Goal: Task Accomplishment & Management: Use online tool/utility

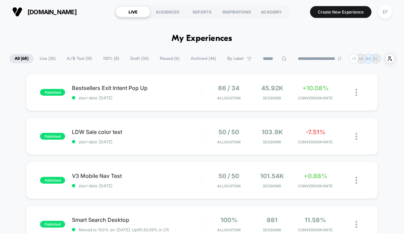
click at [135, 56] on span "Draft ( 36 )" at bounding box center [139, 58] width 28 height 9
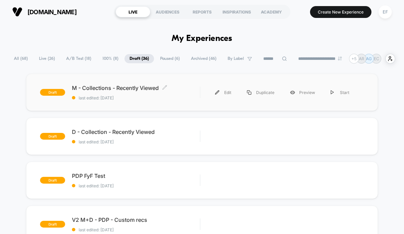
click at [189, 98] on span "last edited: [DATE]" at bounding box center [136, 98] width 128 height 5
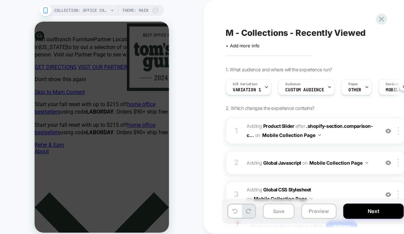
scroll to position [0, 0]
click at [360, 213] on button "Next" at bounding box center [373, 211] width 60 height 15
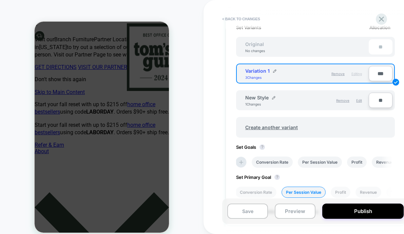
scroll to position [205, 0]
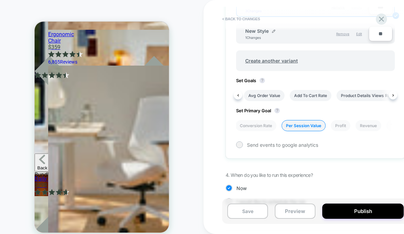
scroll to position [0, 206]
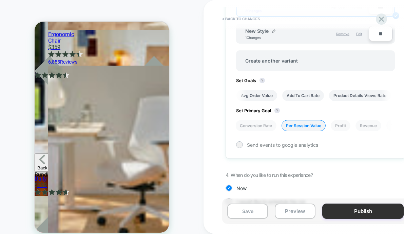
click at [349, 210] on button "Publish" at bounding box center [362, 211] width 81 height 15
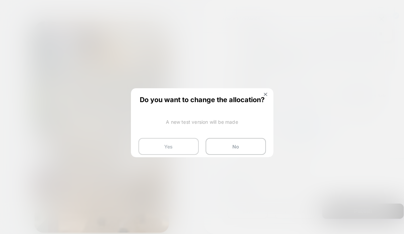
click at [180, 142] on button "Yes" at bounding box center [168, 146] width 60 height 17
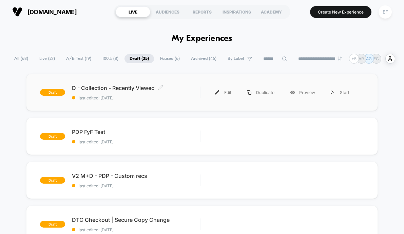
click at [187, 94] on div "D - Collection - Recently Viewed Click to edit experience details Click to edit…" at bounding box center [136, 93] width 128 height 16
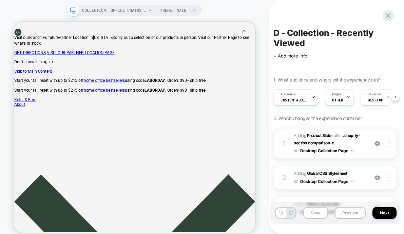
scroll to position [0, 0]
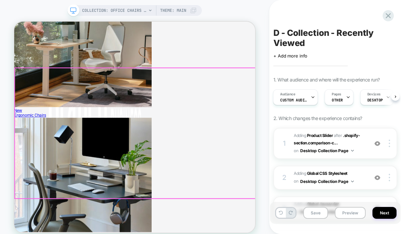
scroll to position [0, 0]
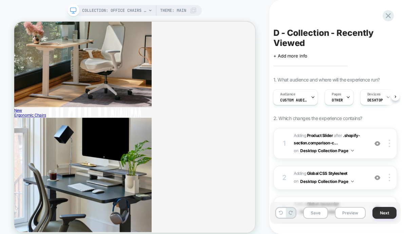
click at [386, 214] on button "Next" at bounding box center [384, 213] width 24 height 12
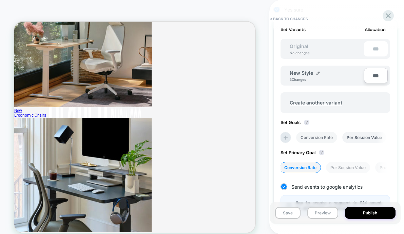
scroll to position [214, 0]
click at [309, 136] on li "Conversion Rate" at bounding box center [316, 137] width 41 height 11
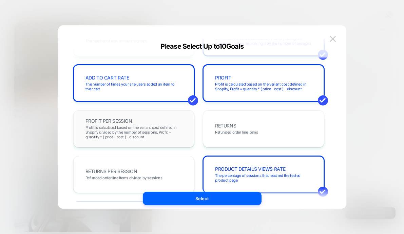
click at [163, 119] on div "PROFIT PER SESSION Profit is calculated based on the variant cost defined in Sh…" at bounding box center [133, 129] width 107 height 23
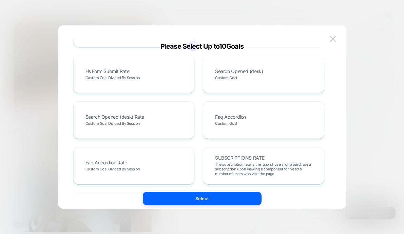
scroll to position [372, 0]
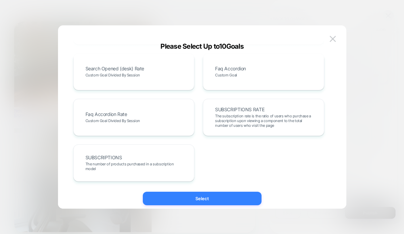
click at [220, 195] on button "Select" at bounding box center [202, 199] width 119 height 14
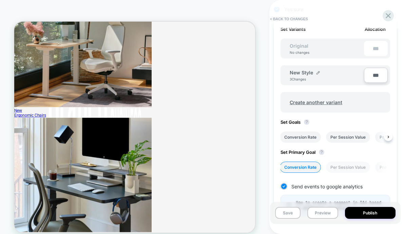
scroll to position [293, 0]
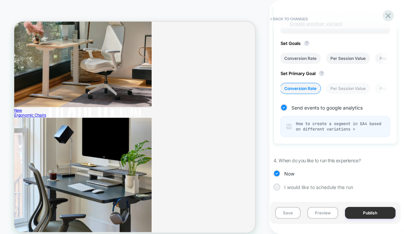
click at [363, 212] on button "Publish" at bounding box center [370, 213] width 50 height 12
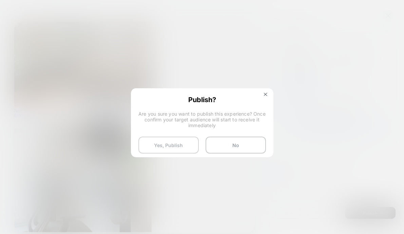
click at [173, 141] on button "Yes, Publish" at bounding box center [168, 145] width 60 height 17
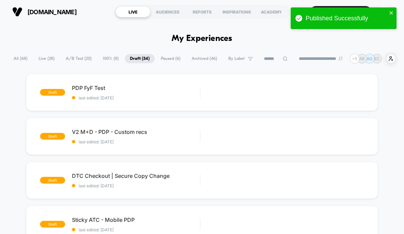
click at [73, 59] on span "A/B Test ( 20 )" at bounding box center [79, 58] width 36 height 9
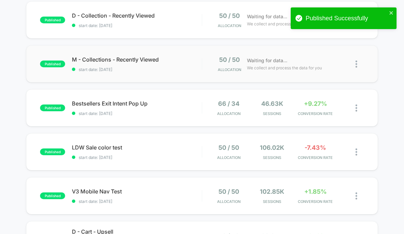
scroll to position [181, 0]
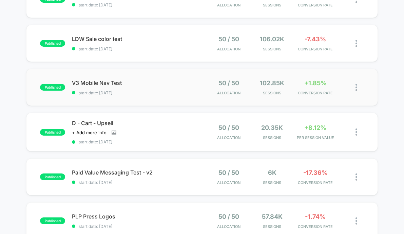
click at [172, 102] on div "published V3 Mobile Nav Test start date: [DATE] 50 / 50 Allocation 102.85k Sess…" at bounding box center [201, 87] width 351 height 37
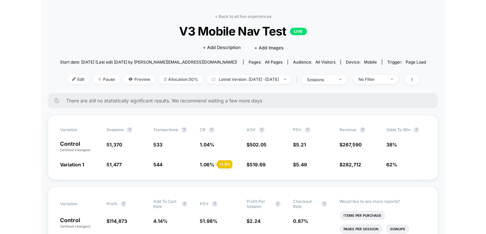
scroll to position [43, 0]
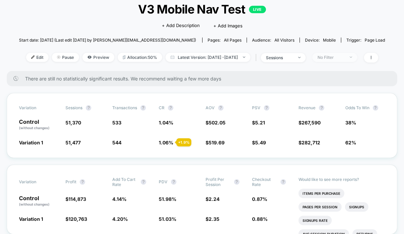
click at [357, 56] on span "No Filter" at bounding box center [334, 57] width 45 height 9
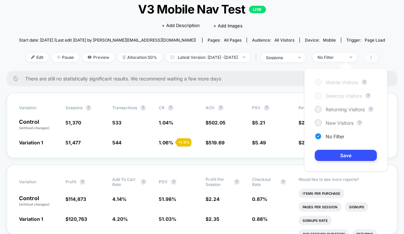
click at [373, 57] on icon at bounding box center [371, 58] width 4 height 4
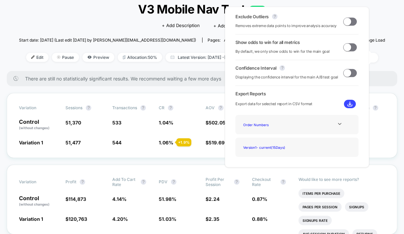
click at [348, 21] on span at bounding box center [350, 22] width 14 height 8
click at [381, 34] on div "< Back to all live experiences V3 Mobile Nav Test LIVE Click to edit experience…" at bounding box center [202, 31] width 366 height 79
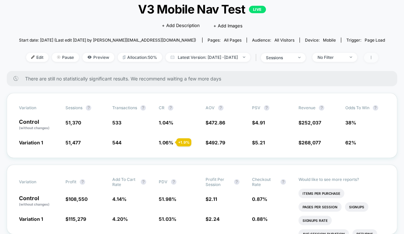
click at [378, 55] on span at bounding box center [371, 58] width 14 height 10
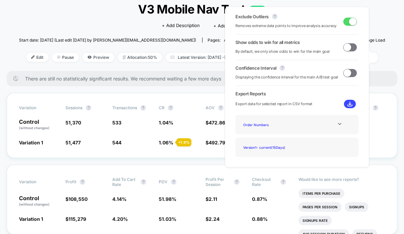
click at [347, 47] on span at bounding box center [346, 46] width 7 height 7
click at [380, 31] on div "< Back to all live experiences V3 Mobile Nav Test LIVE Click to edit experience…" at bounding box center [202, 31] width 366 height 79
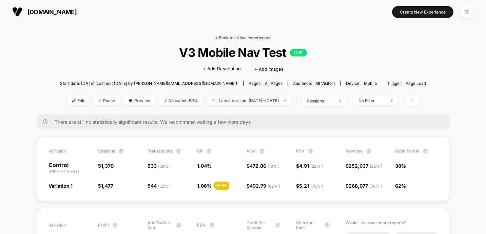
click at [249, 37] on link "< Back to all live experiences" at bounding box center [243, 37] width 56 height 5
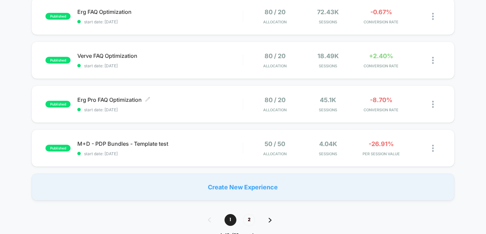
scroll to position [431, 0]
click at [246, 217] on span "2" at bounding box center [249, 220] width 12 height 12
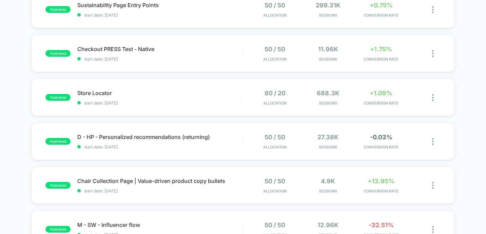
scroll to position [45, 0]
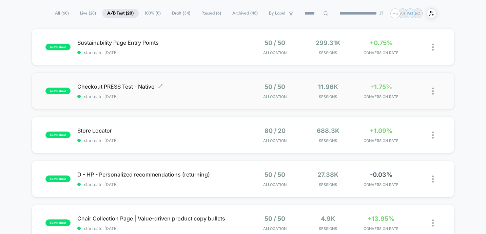
click at [224, 96] on span "start date: [DATE]" at bounding box center [159, 96] width 165 height 5
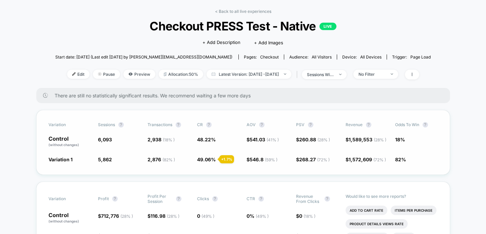
scroll to position [17, 0]
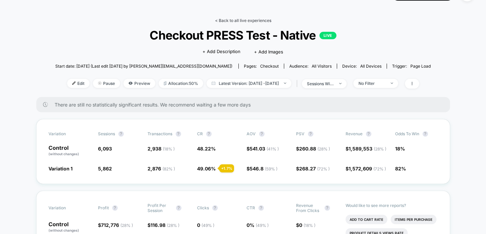
click at [264, 22] on link "< Back to all live experiences" at bounding box center [243, 20] width 56 height 5
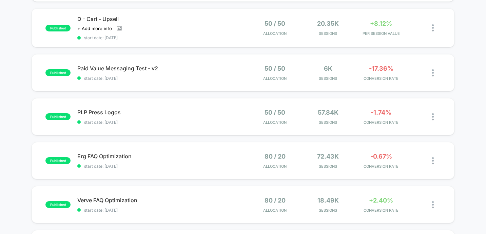
scroll to position [405, 0]
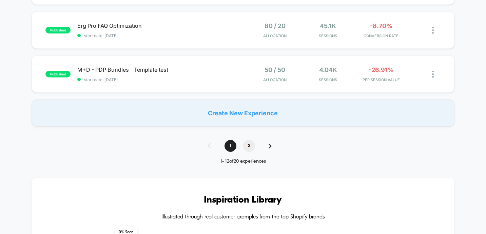
click at [251, 145] on span "2" at bounding box center [249, 146] width 12 height 12
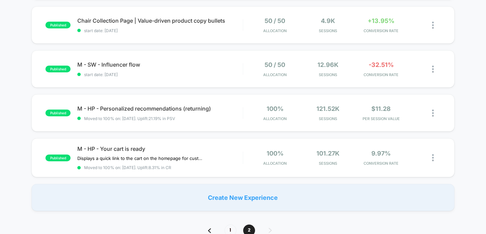
scroll to position [288, 0]
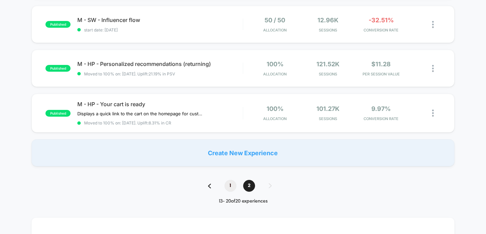
click at [231, 187] on span "1" at bounding box center [230, 186] width 12 height 12
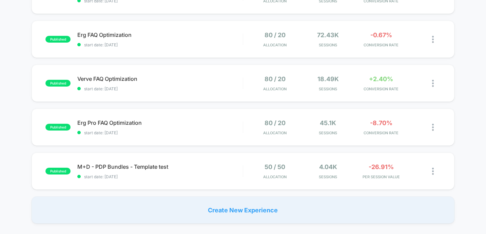
scroll to position [426, 0]
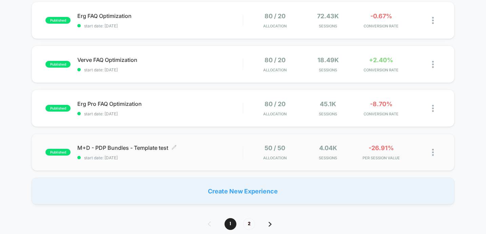
click at [234, 151] on div "M+D - PDP Bundles - Template test Click to edit experience details Click to edi…" at bounding box center [159, 153] width 165 height 16
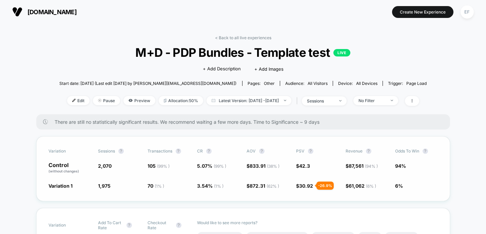
scroll to position [22, 0]
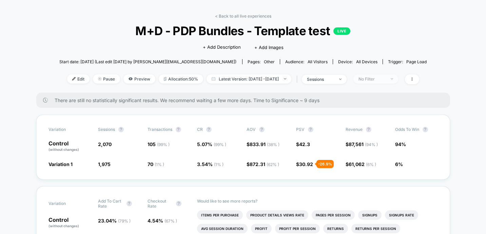
click at [390, 79] on div at bounding box center [387, 79] width 5 height 0
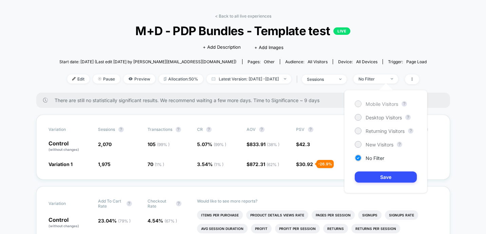
click at [374, 104] on span "Mobile Visitors" at bounding box center [381, 104] width 33 height 6
click at [373, 176] on button "Save" at bounding box center [385, 177] width 62 height 11
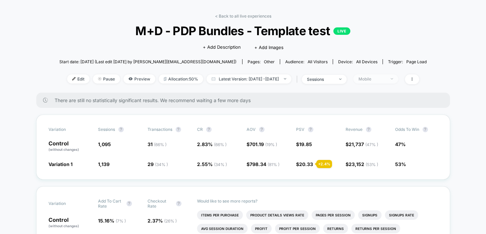
click at [385, 77] on div "Mobile" at bounding box center [371, 79] width 27 height 5
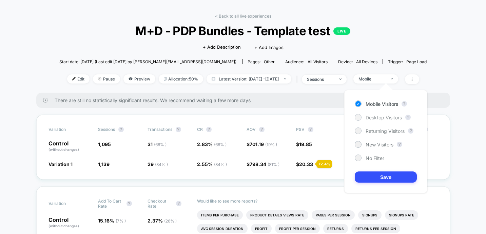
click at [376, 117] on span "Desktop Visitors" at bounding box center [383, 118] width 36 height 6
click at [385, 174] on button "Save" at bounding box center [385, 177] width 62 height 11
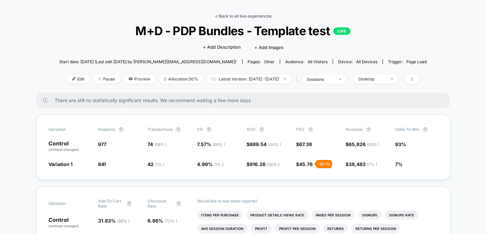
click at [248, 16] on link "< Back to all live experiences" at bounding box center [243, 16] width 56 height 5
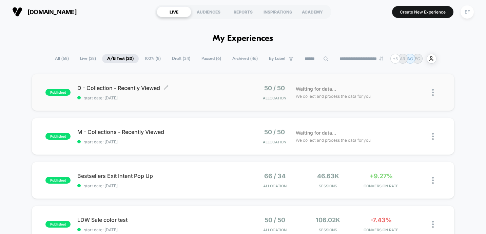
click at [201, 95] on div "D - Collection - Recently Viewed Click to edit experience details Click to edit…" at bounding box center [159, 93] width 165 height 16
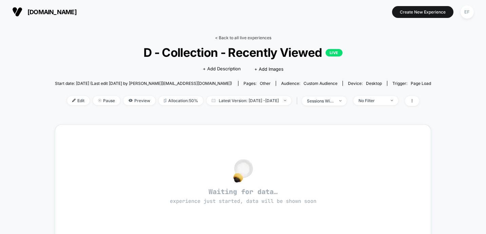
click at [240, 37] on link "< Back to all live experiences" at bounding box center [243, 37] width 56 height 5
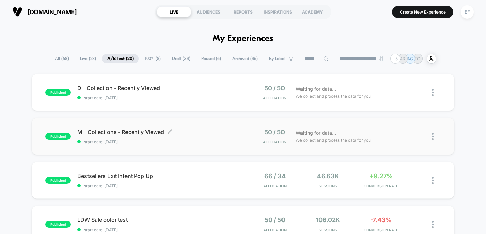
click at [193, 130] on span "M - Collections - Recently Viewed Click to edit experience details" at bounding box center [159, 132] width 165 height 7
